Goal: Find specific page/section: Find specific page/section

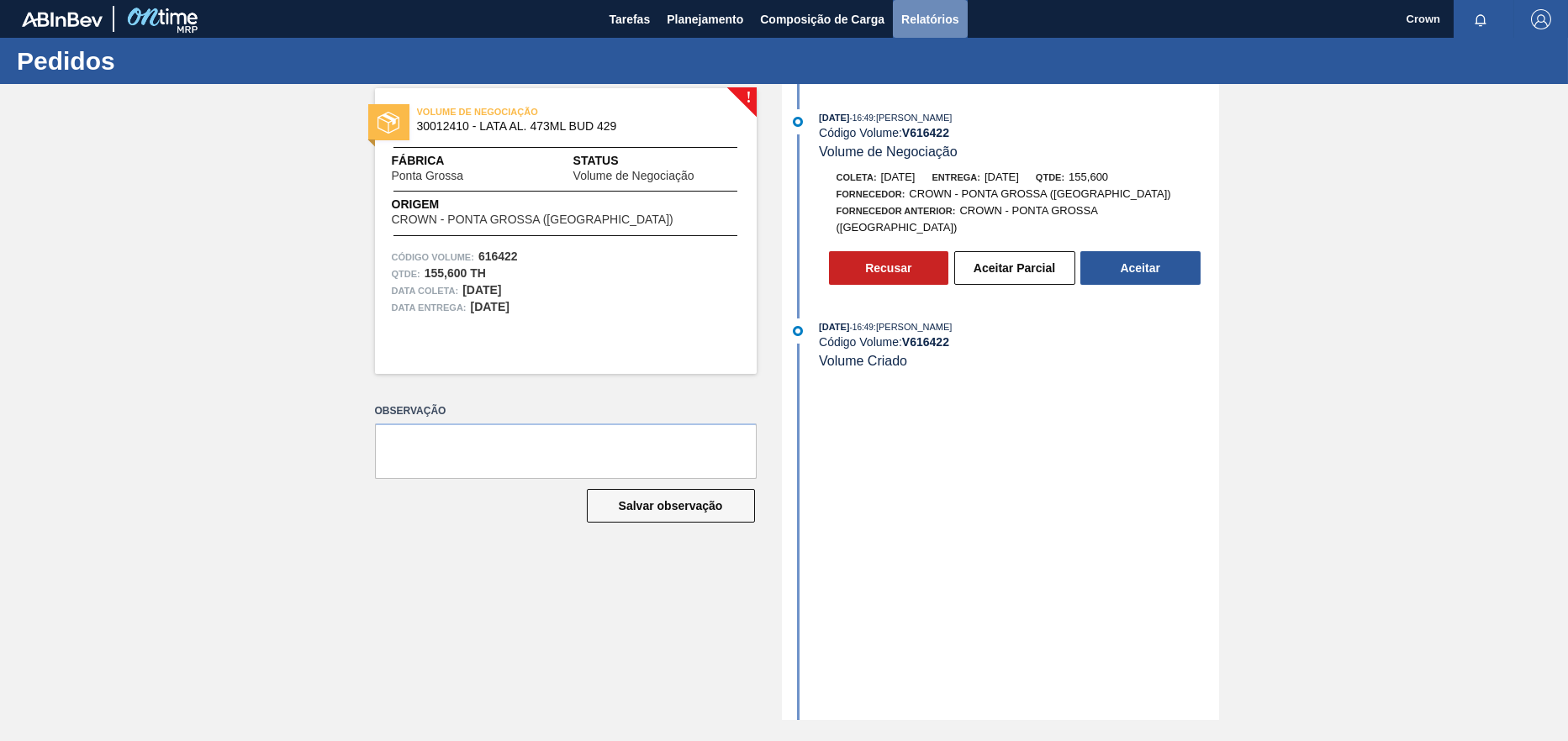
click at [934, 13] on span "Relatórios" at bounding box center [930, 19] width 57 height 21
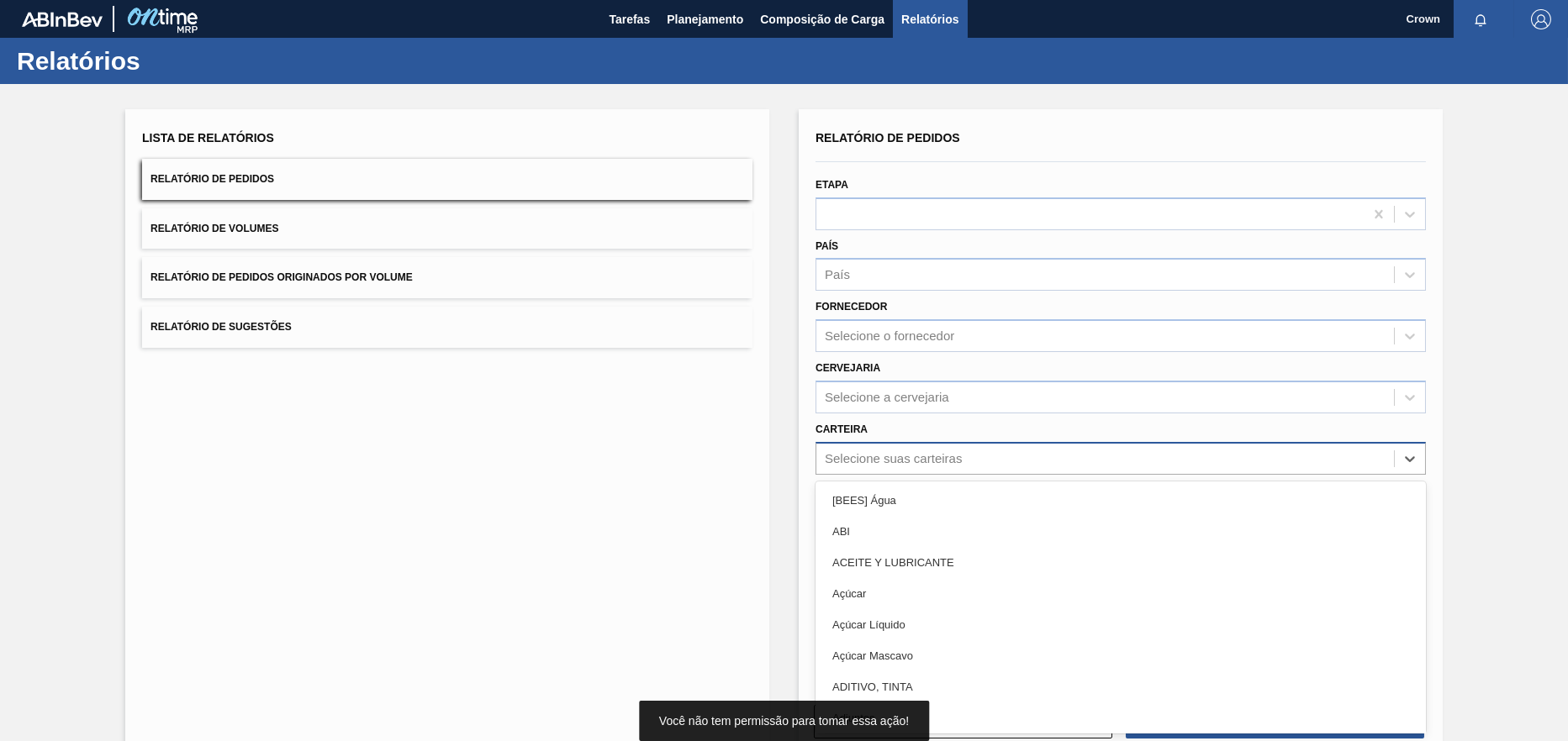
click at [909, 452] on div "Selecione suas carteiras" at bounding box center [893, 459] width 137 height 14
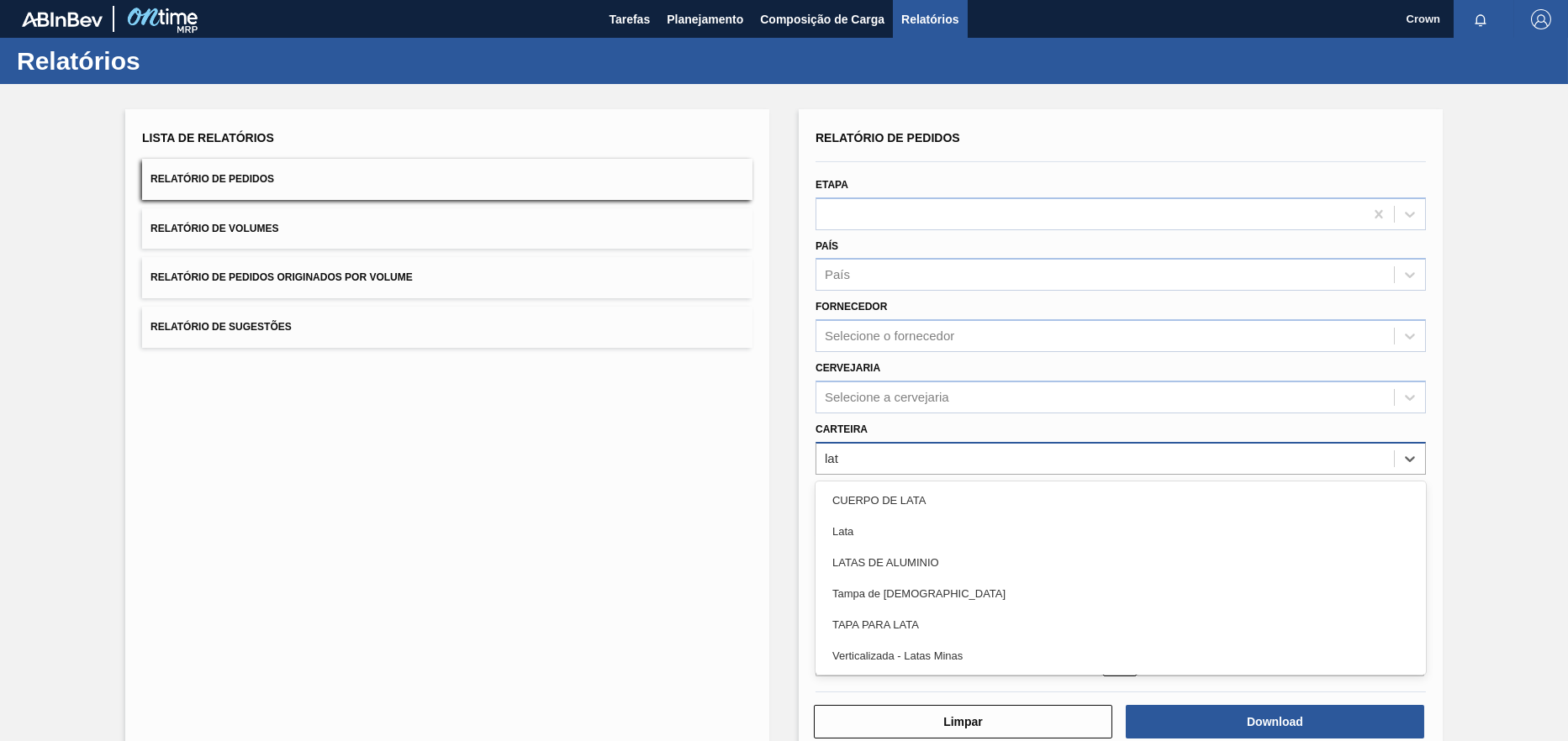
type input "lata"
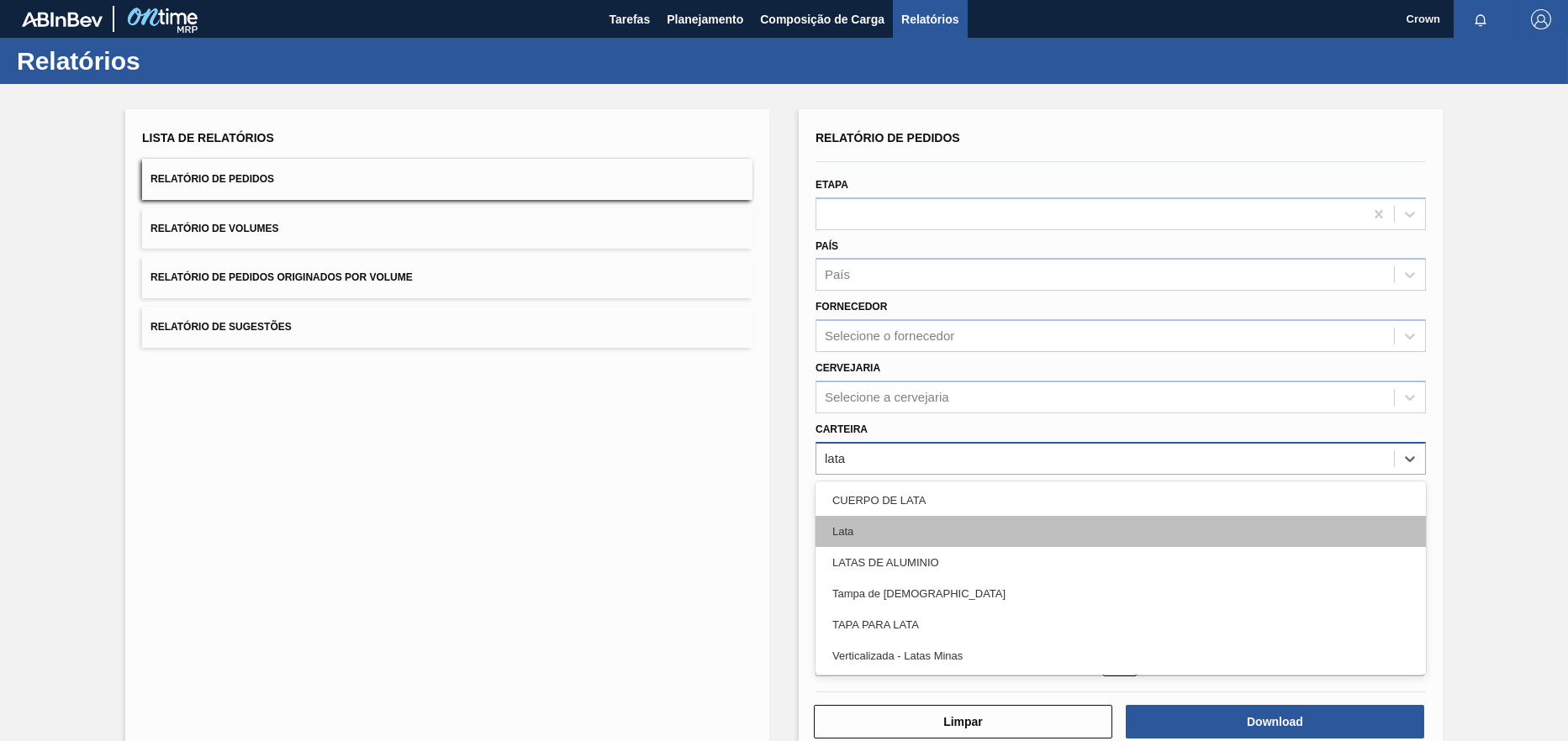
click at [912, 525] on div "Lata" at bounding box center [1121, 531] width 611 height 31
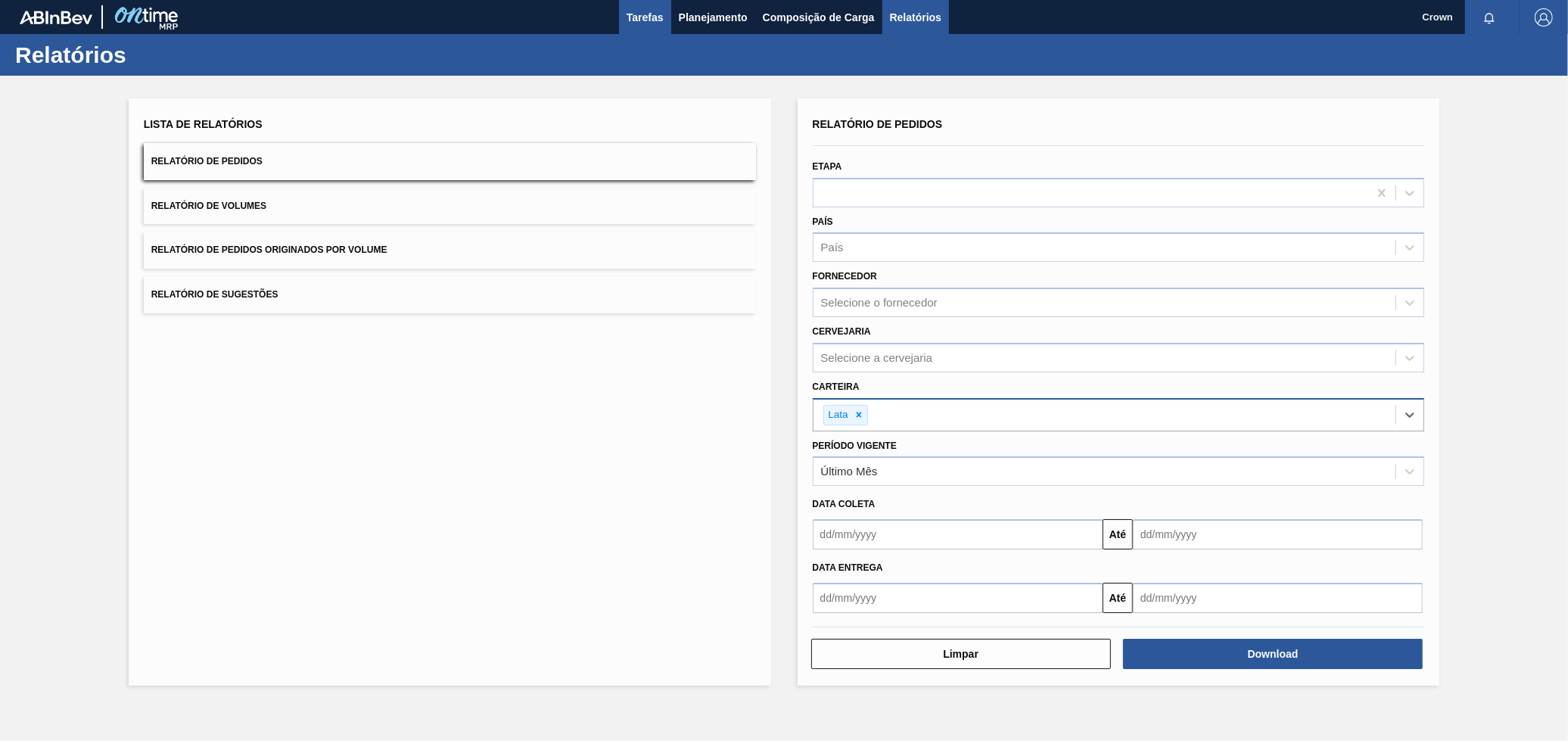
click at [655, 10] on span "Tarefas" at bounding box center [645, 17] width 37 height 19
